Goal: Transaction & Acquisition: Book appointment/travel/reservation

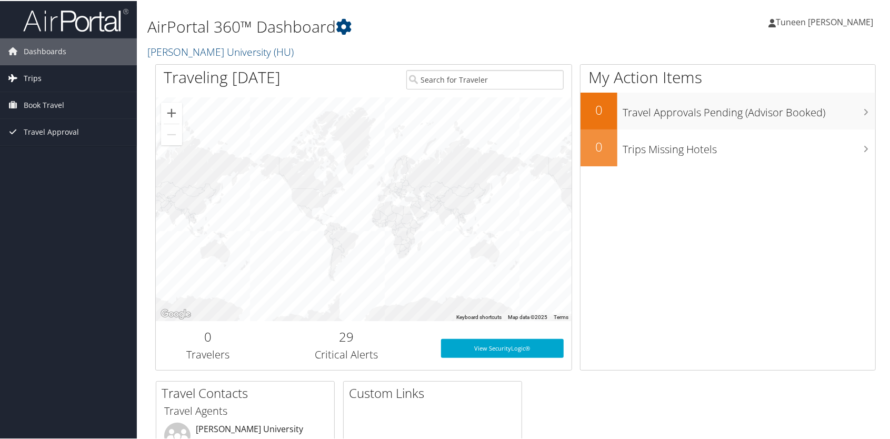
click at [36, 82] on span "Trips" at bounding box center [33, 77] width 18 height 26
click at [52, 150] on span "Book Travel" at bounding box center [44, 151] width 41 height 26
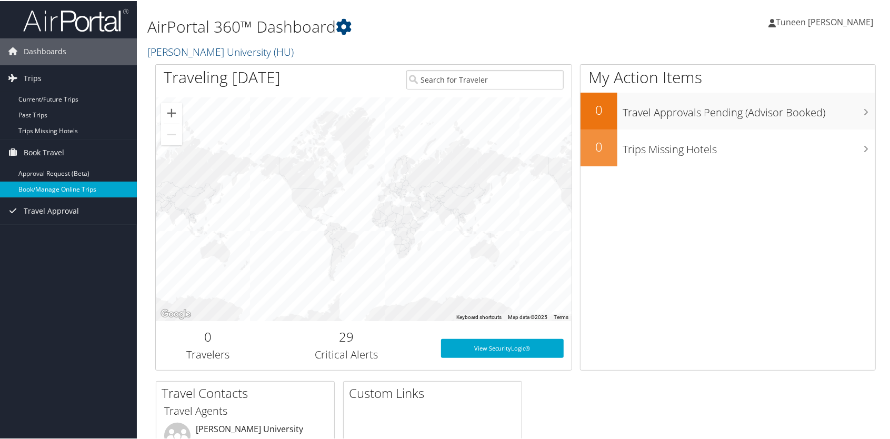
click at [53, 183] on link "Book/Manage Online Trips" at bounding box center [68, 189] width 137 height 16
